Goal: Information Seeking & Learning: Find specific page/section

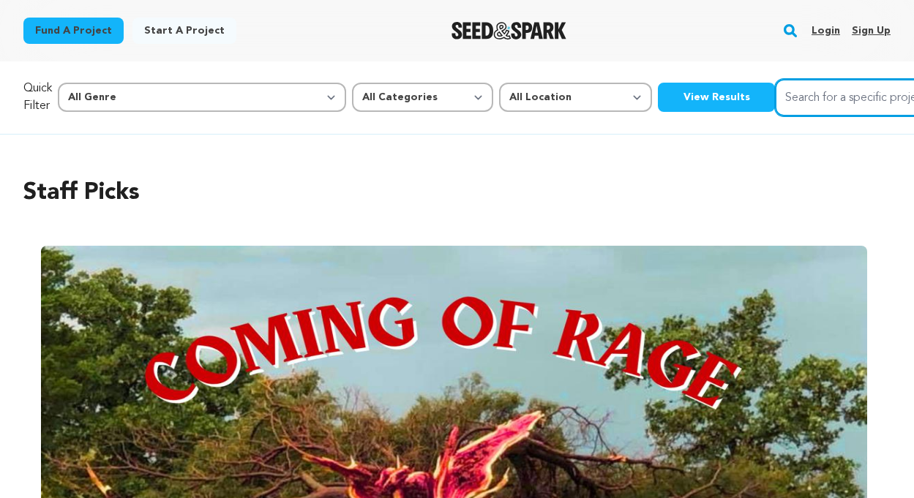
click at [775, 98] on input "Search for a specific project" at bounding box center [884, 97] width 219 height 37
type input "At Jabbok"
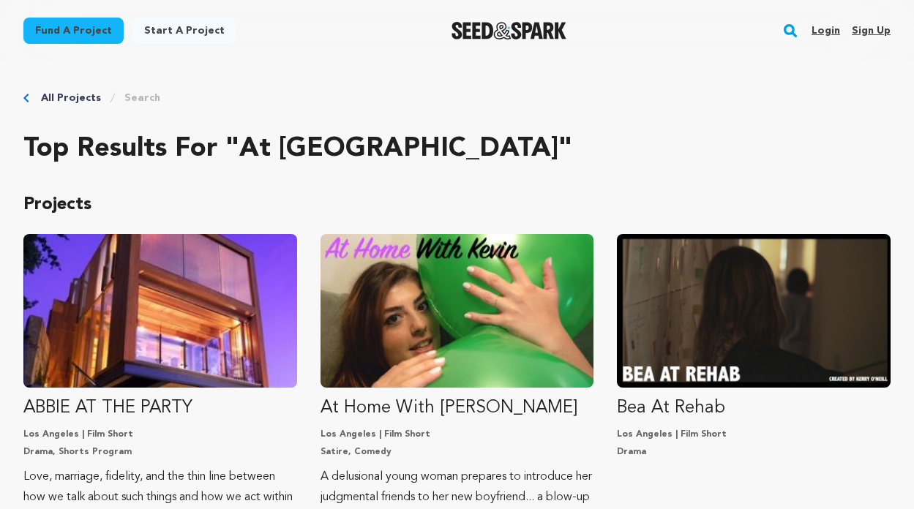
click at [781, 36] on rect "button" at bounding box center [790, 31] width 18 height 18
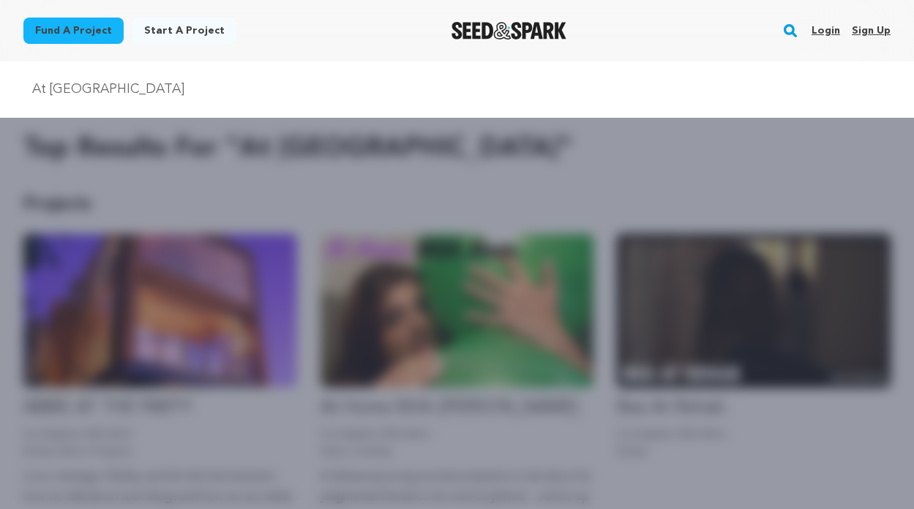
type input "At [GEOGRAPHIC_DATA]"
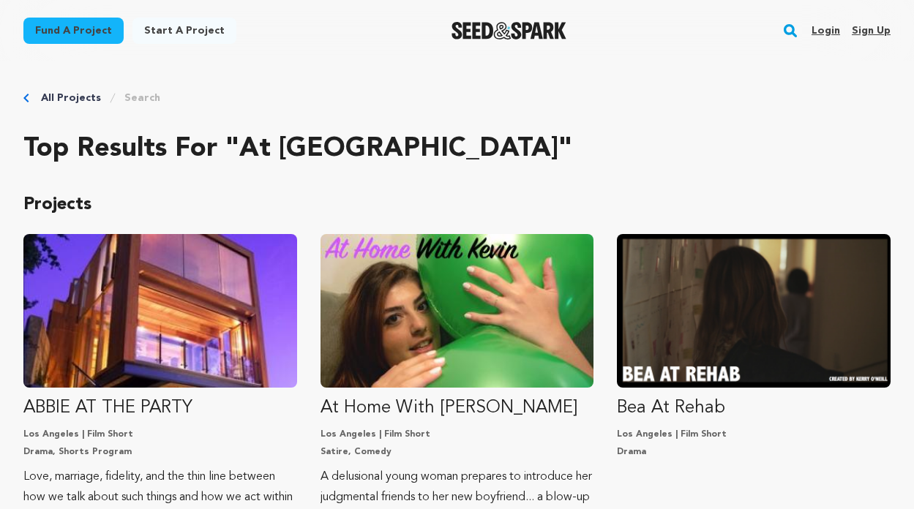
click at [784, 39] on rect "button" at bounding box center [790, 31] width 18 height 18
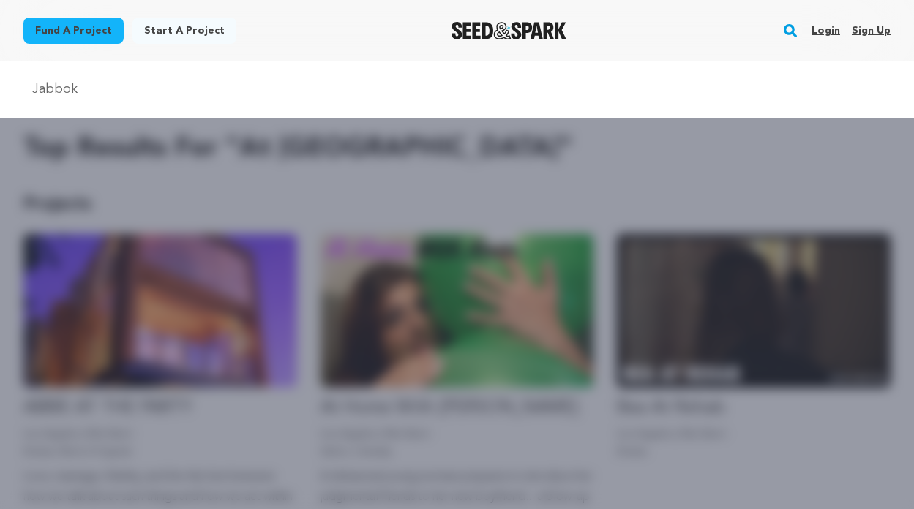
type input "Jabbok"
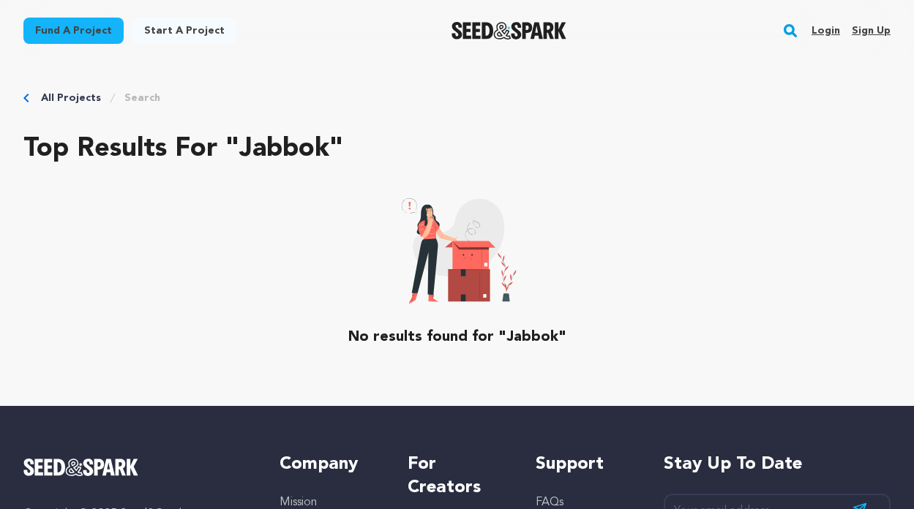
click at [800, 38] on div "Login Sign up" at bounding box center [845, 31] width 91 height 38
click at [50, 104] on link "All Projects" at bounding box center [71, 98] width 60 height 15
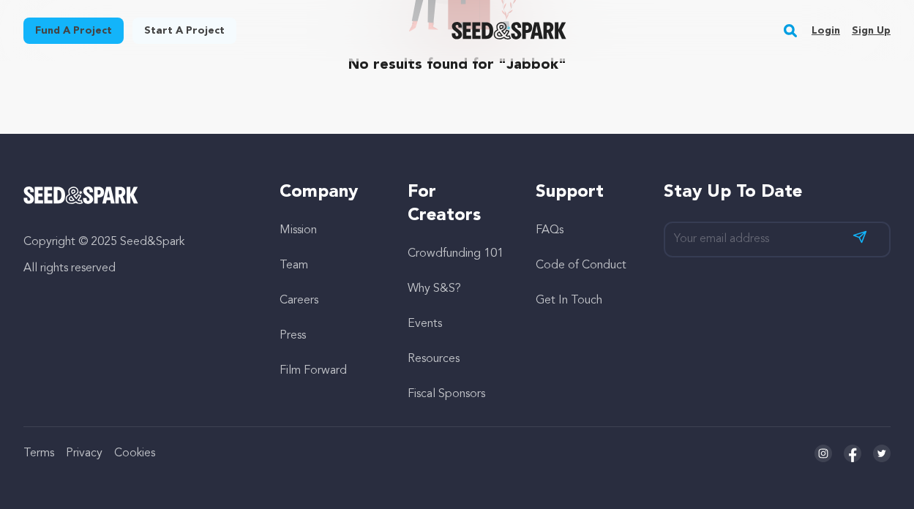
scroll to position [375, 0]
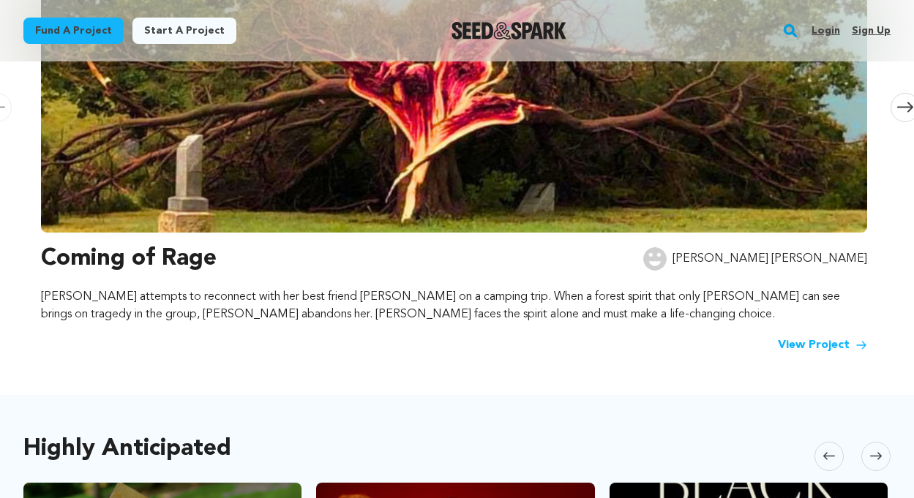
scroll to position [345, 0]
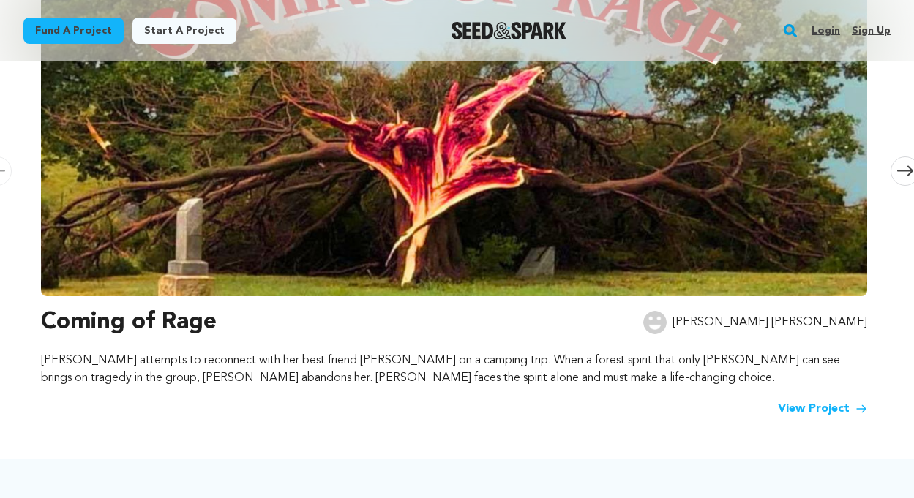
click at [784, 34] on rect "button" at bounding box center [790, 31] width 18 height 18
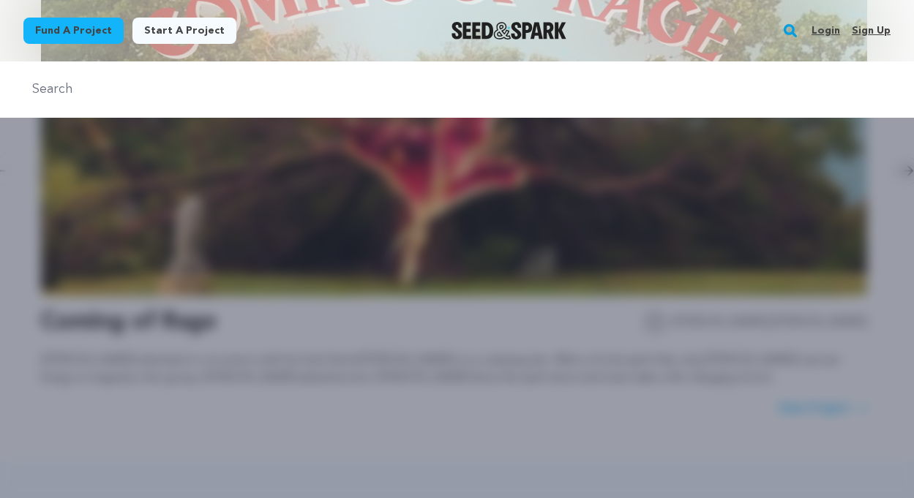
type input "t"
type input "At Jabbok"
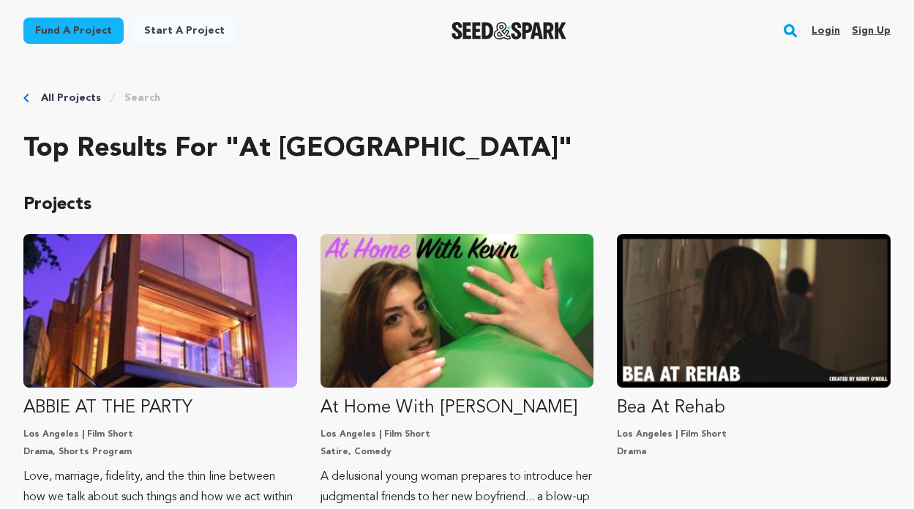
click at [781, 22] on button "Search" at bounding box center [790, 31] width 18 height 38
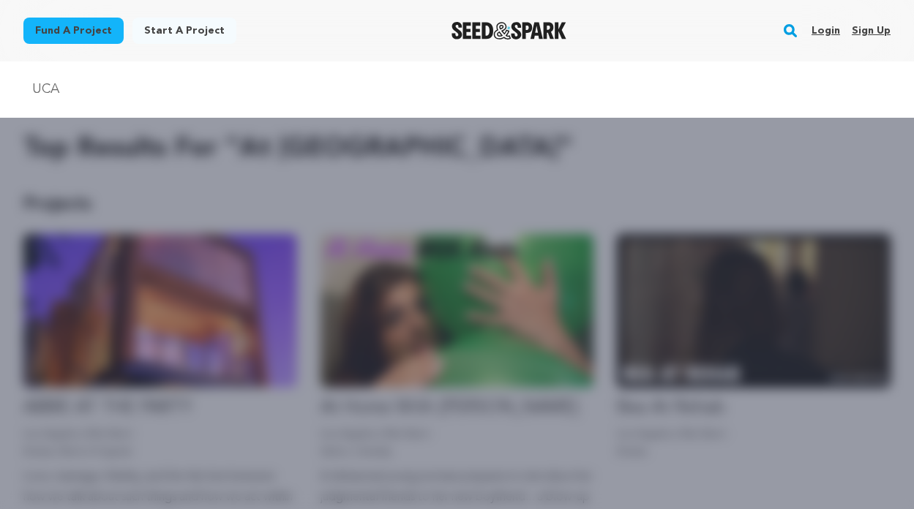
type input "UCA"
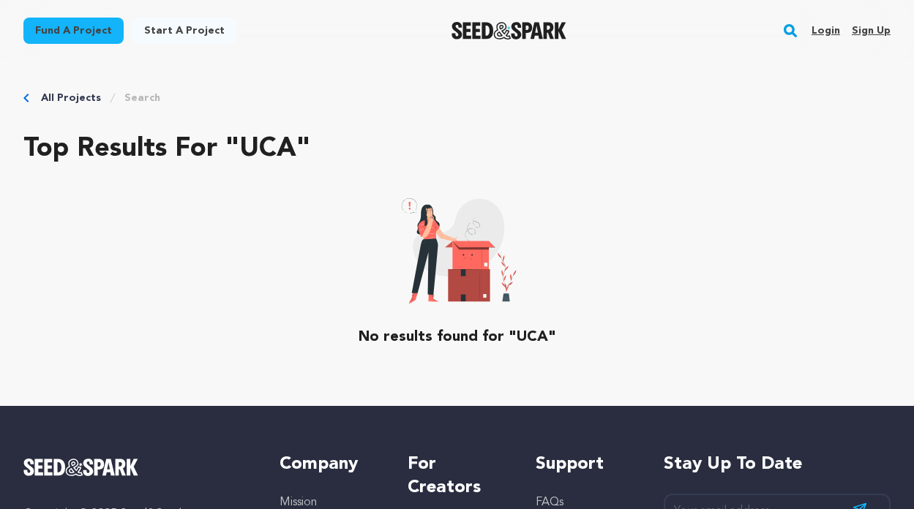
click at [781, 31] on rect "button" at bounding box center [790, 31] width 18 height 18
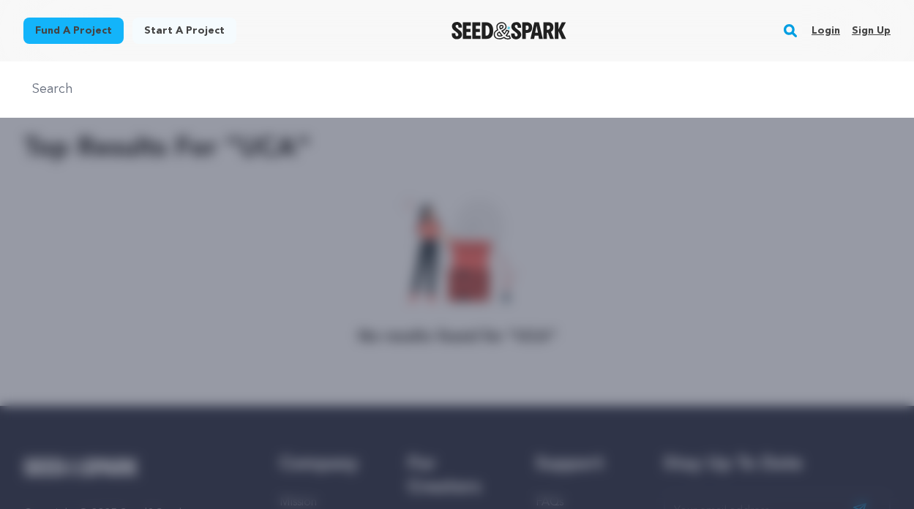
click at [544, 171] on div at bounding box center [457, 315] width 914 height 509
